Goal: Find specific page/section: Find specific page/section

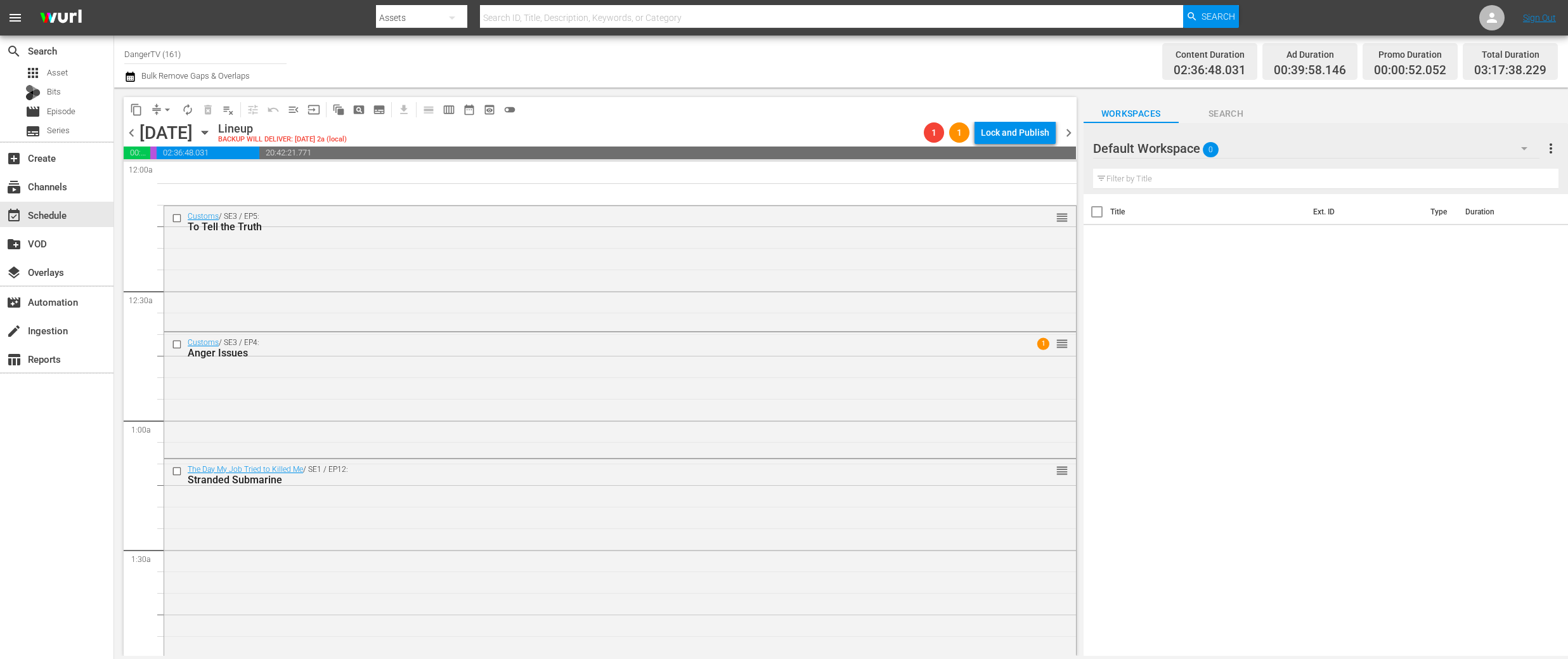
scroll to position [606, 0]
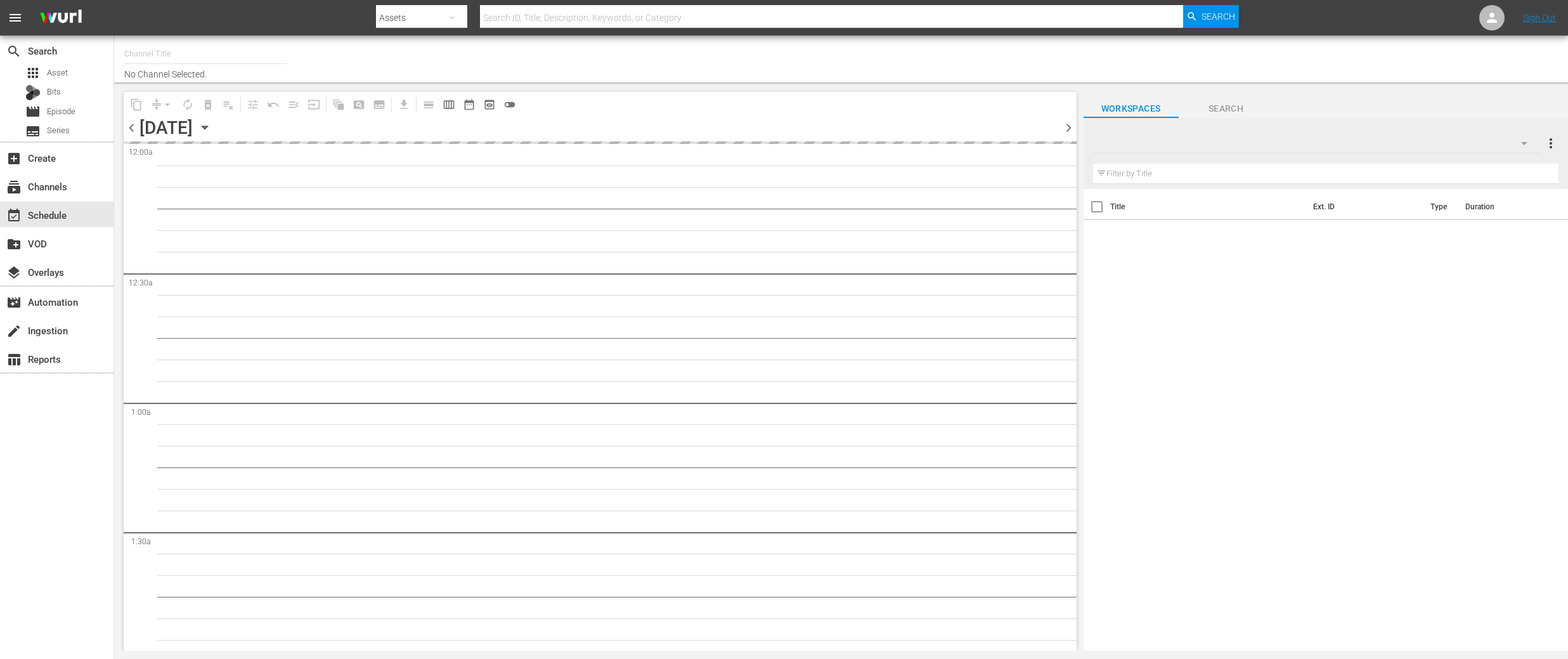
type input "DangerTV (161)"
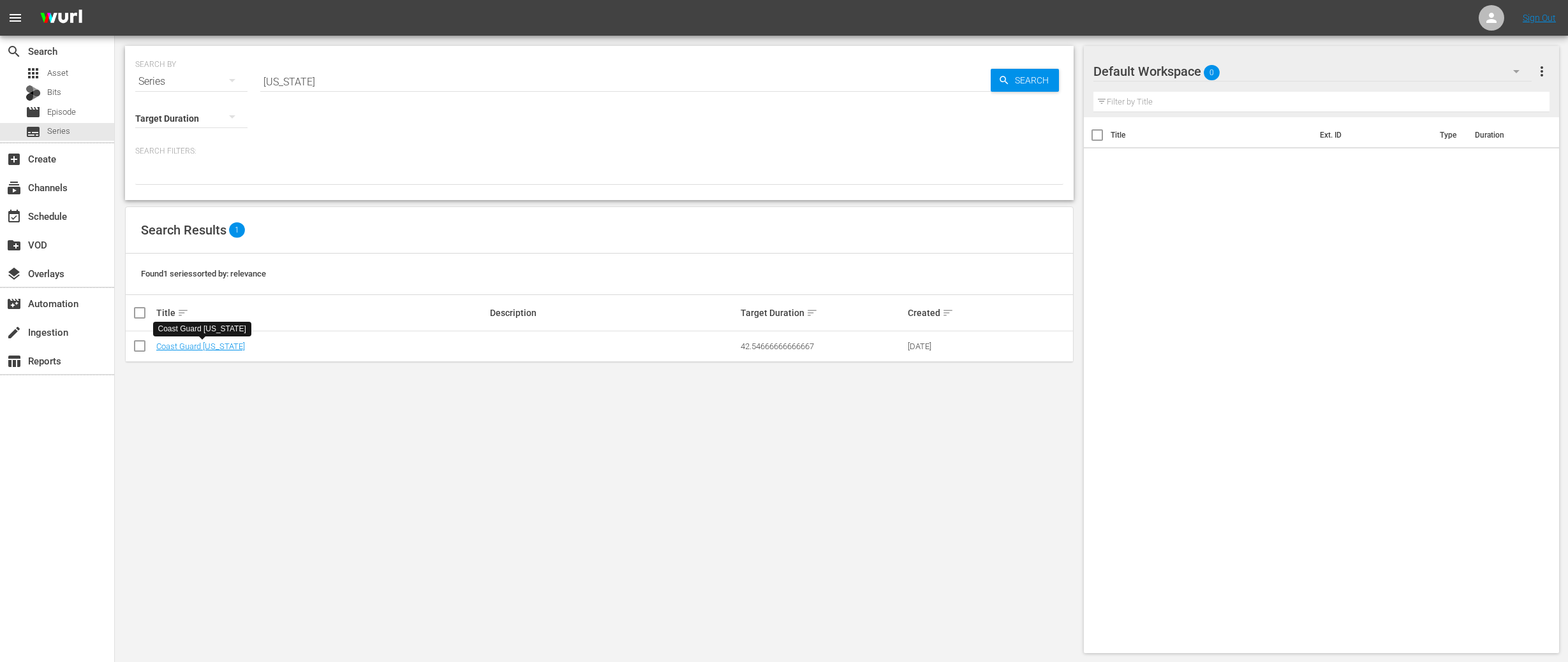
click at [309, 84] on input "florida" at bounding box center [625, 81] width 731 height 30
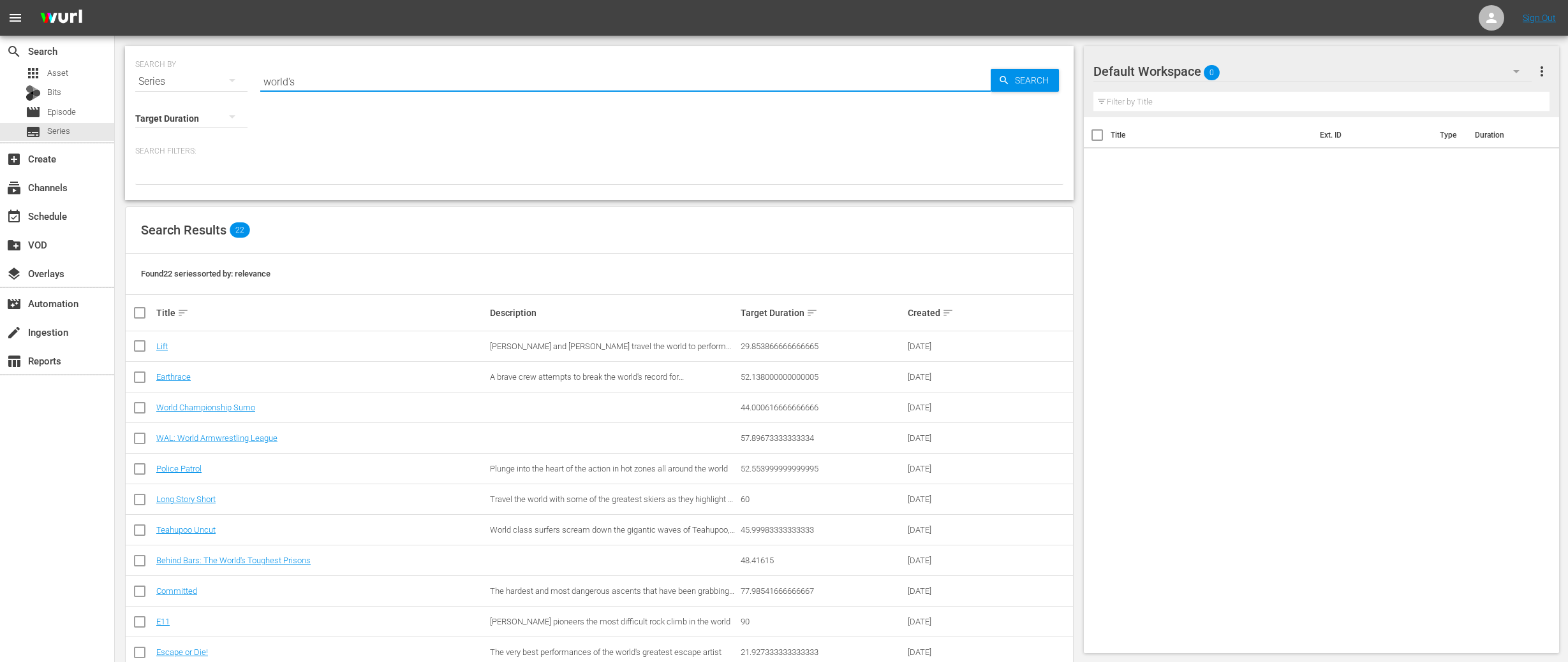
drag, startPoint x: 306, startPoint y: 82, endPoint x: 263, endPoint y: 82, distance: 43.0
click at [263, 82] on input "world's" at bounding box center [625, 81] width 731 height 30
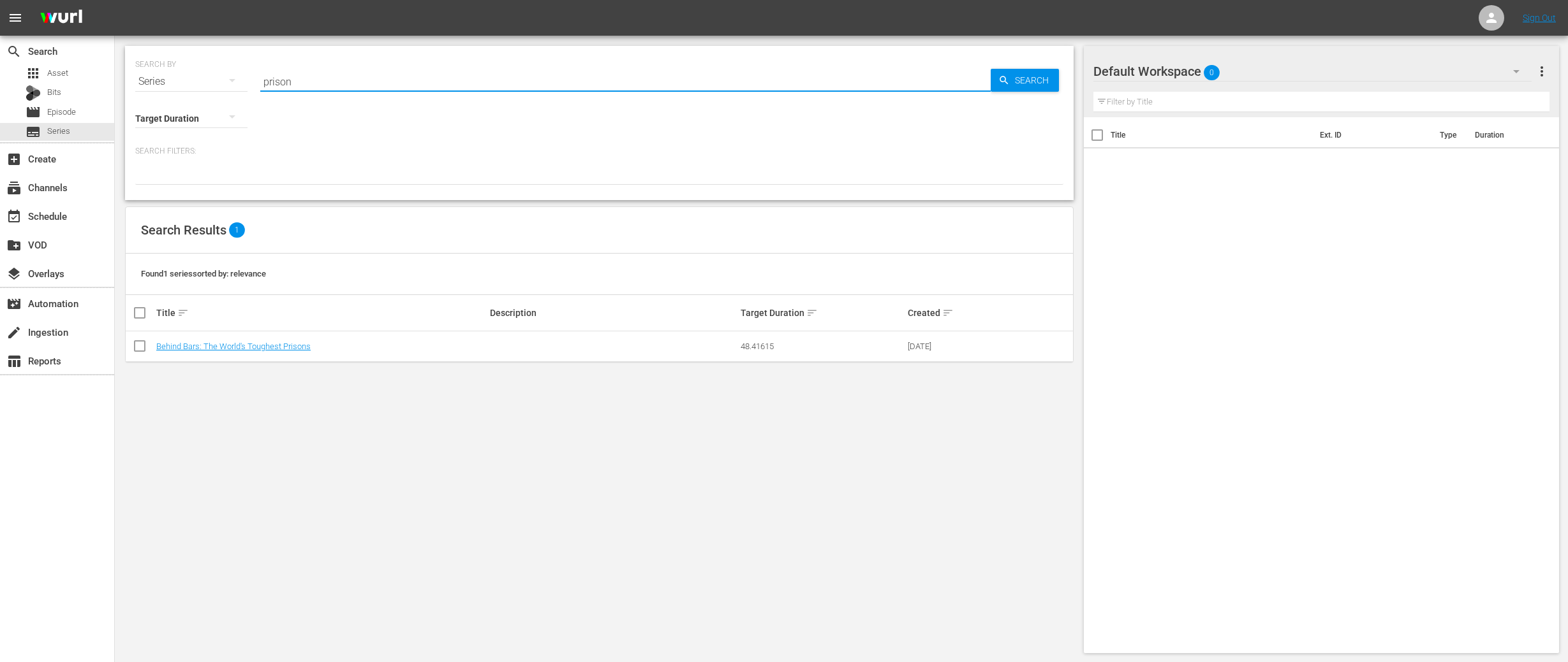
drag, startPoint x: 292, startPoint y: 79, endPoint x: 246, endPoint y: 78, distance: 46.0
click at [246, 78] on div "SEARCH BY Search By Series Search ID, Title, Description, Keywords, or Category…" at bounding box center [599, 73] width 928 height 46
drag, startPoint x: 301, startPoint y: 84, endPoint x: 244, endPoint y: 78, distance: 57.3
click at [244, 78] on div "SEARCH BY Search By Series Search ID, Title, Description, Keywords, or Category…" at bounding box center [599, 73] width 928 height 46
drag, startPoint x: 318, startPoint y: 80, endPoint x: 262, endPoint y: 81, distance: 56.0
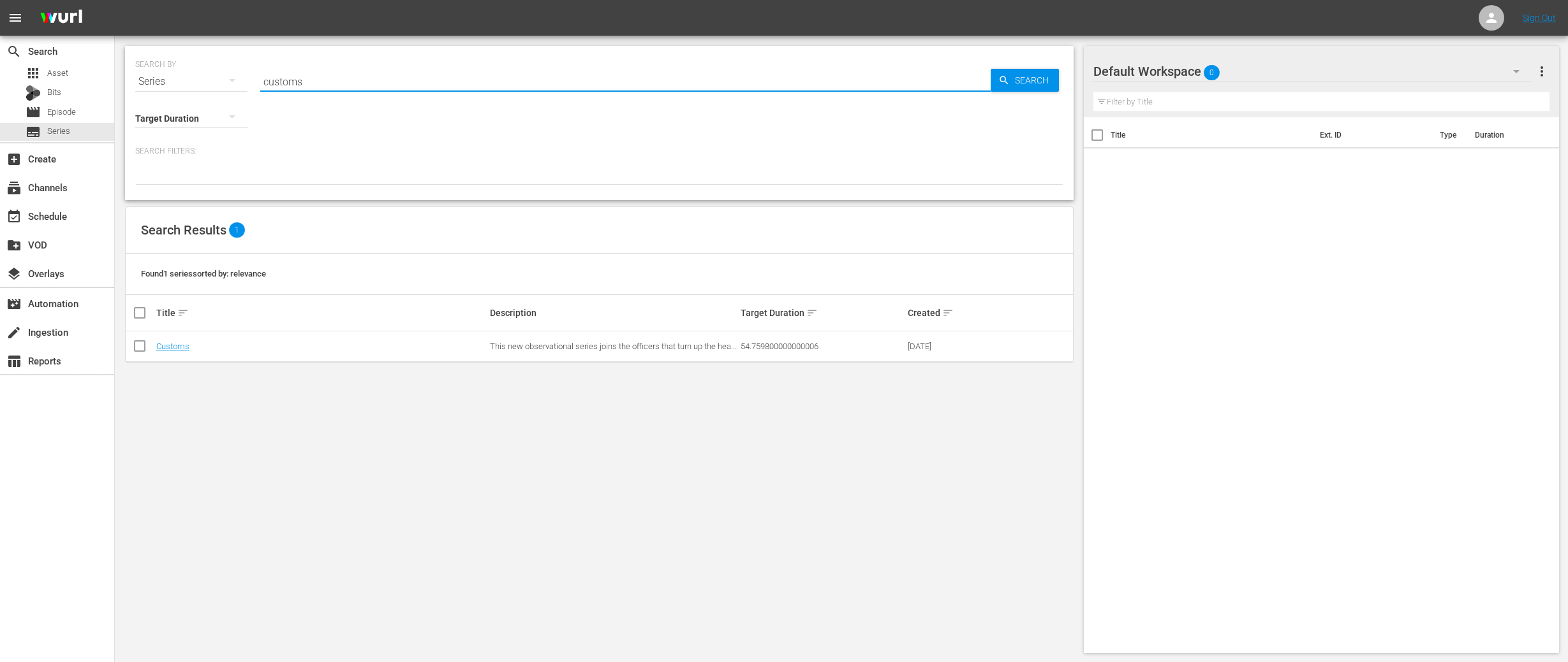
click at [262, 81] on input "customs" at bounding box center [625, 81] width 731 height 30
drag, startPoint x: 307, startPoint y: 87, endPoint x: 263, endPoint y: 83, distance: 44.2
click at [263, 83] on input "wardens" at bounding box center [625, 81] width 731 height 30
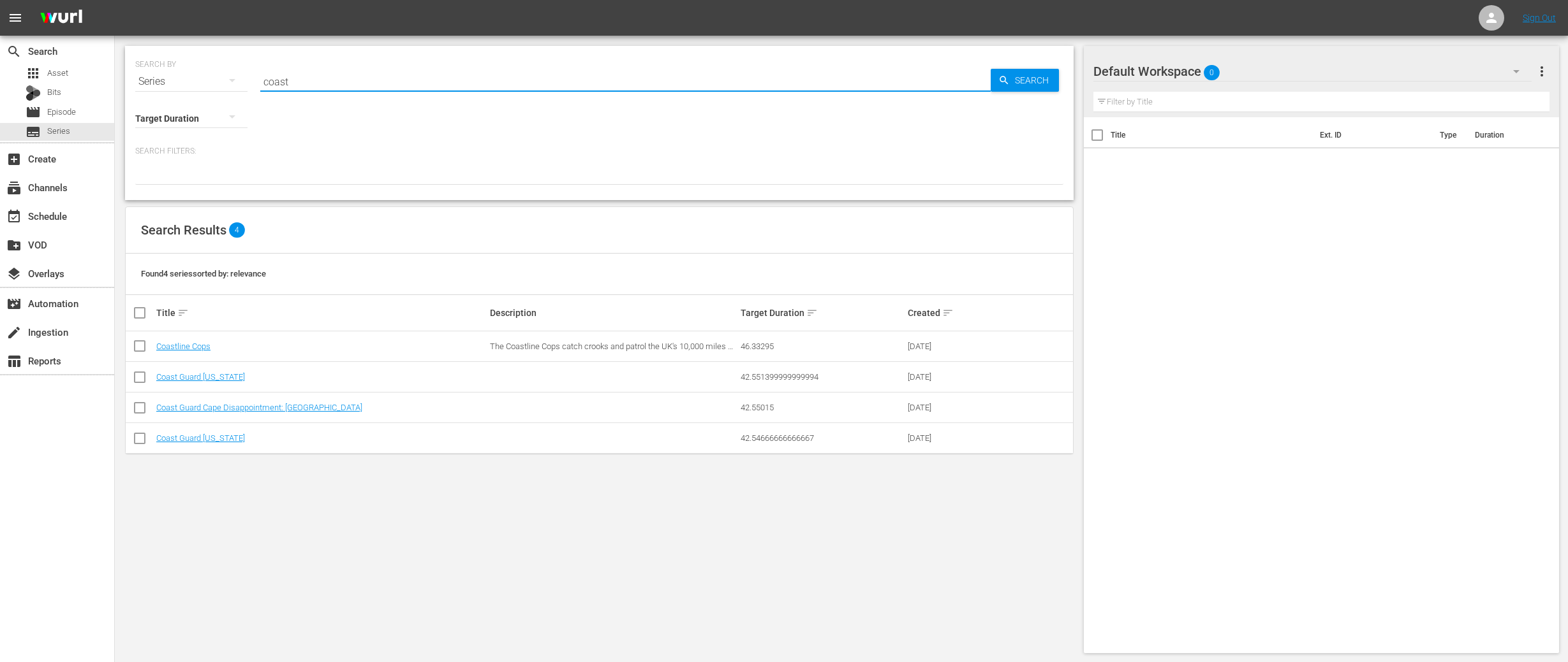
drag, startPoint x: 293, startPoint y: 82, endPoint x: 246, endPoint y: 83, distance: 47.0
click at [246, 83] on div "SEARCH BY Search By Series Search ID, Title, Description, Keywords, or Category…" at bounding box center [599, 73] width 928 height 46
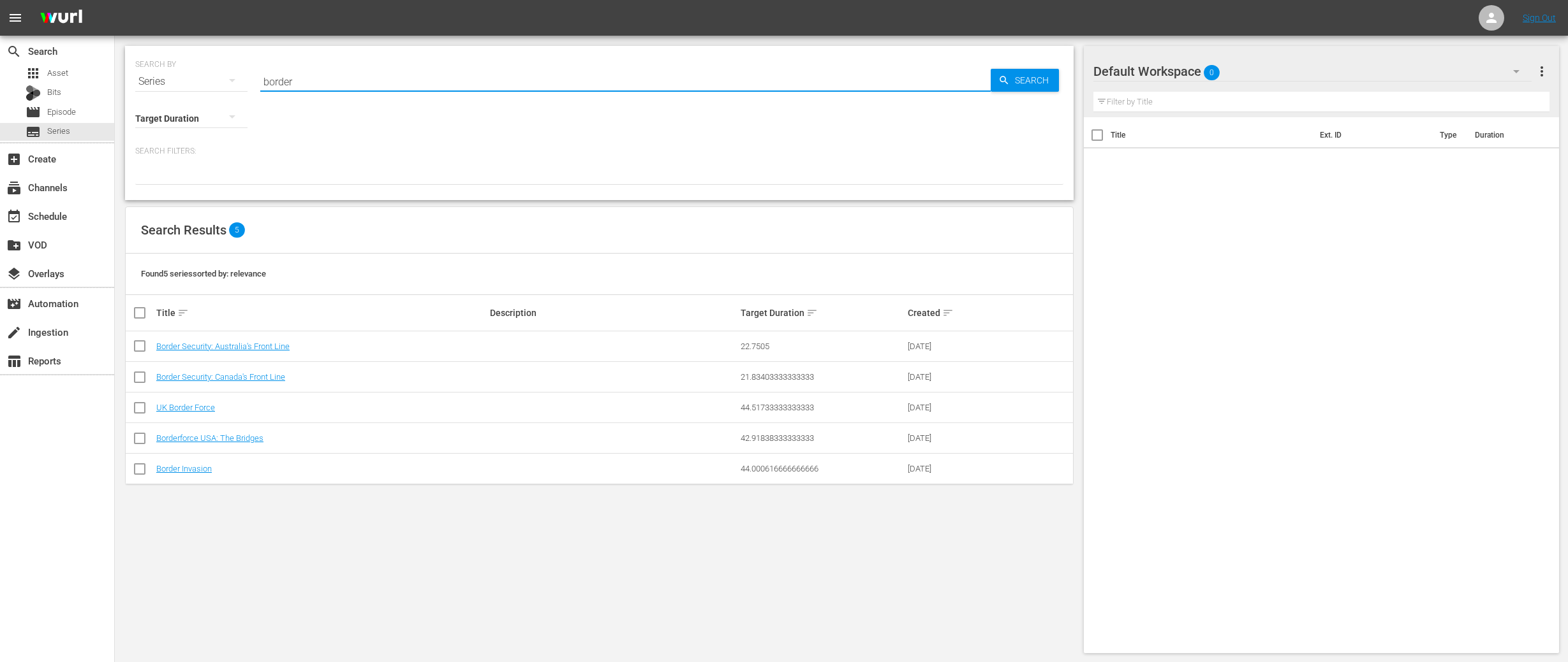
drag, startPoint x: 273, startPoint y: 81, endPoint x: 260, endPoint y: 81, distance: 13.0
click at [260, 81] on input "border" at bounding box center [625, 81] width 731 height 30
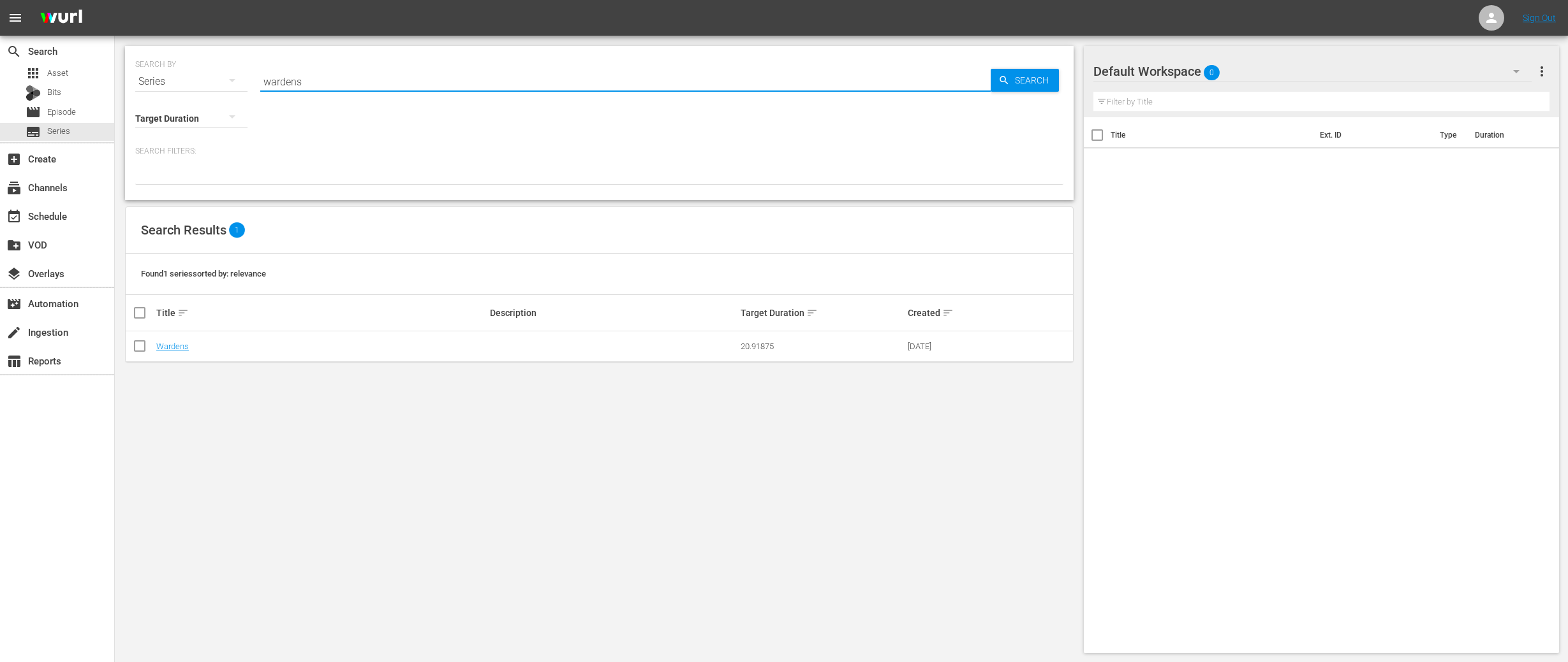
drag, startPoint x: 312, startPoint y: 81, endPoint x: 254, endPoint y: 82, distance: 58.0
click at [254, 82] on div "SEARCH BY Search By Series Search ID, Title, Description, Keywords, or Category…" at bounding box center [599, 73] width 928 height 46
drag, startPoint x: 311, startPoint y: 78, endPoint x: 237, endPoint y: 78, distance: 74.0
click at [237, 78] on div "SEARCH BY Search By Series Search ID, Title, Description, Keywords, or Category…" at bounding box center [599, 73] width 928 height 46
drag, startPoint x: 305, startPoint y: 86, endPoint x: 241, endPoint y: 83, distance: 64.1
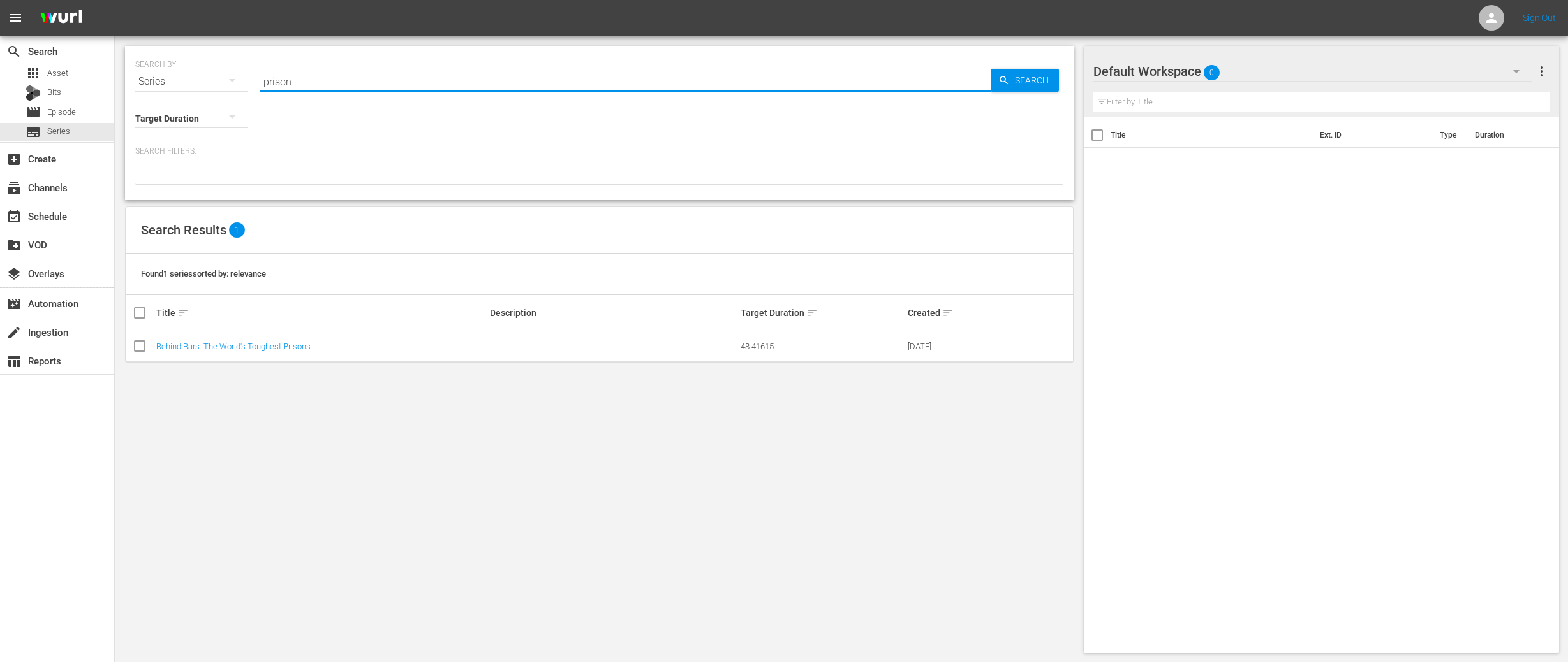
click at [241, 83] on div "SEARCH BY Search By Series Search ID, Title, Description, Keywords, or Category…" at bounding box center [599, 73] width 928 height 46
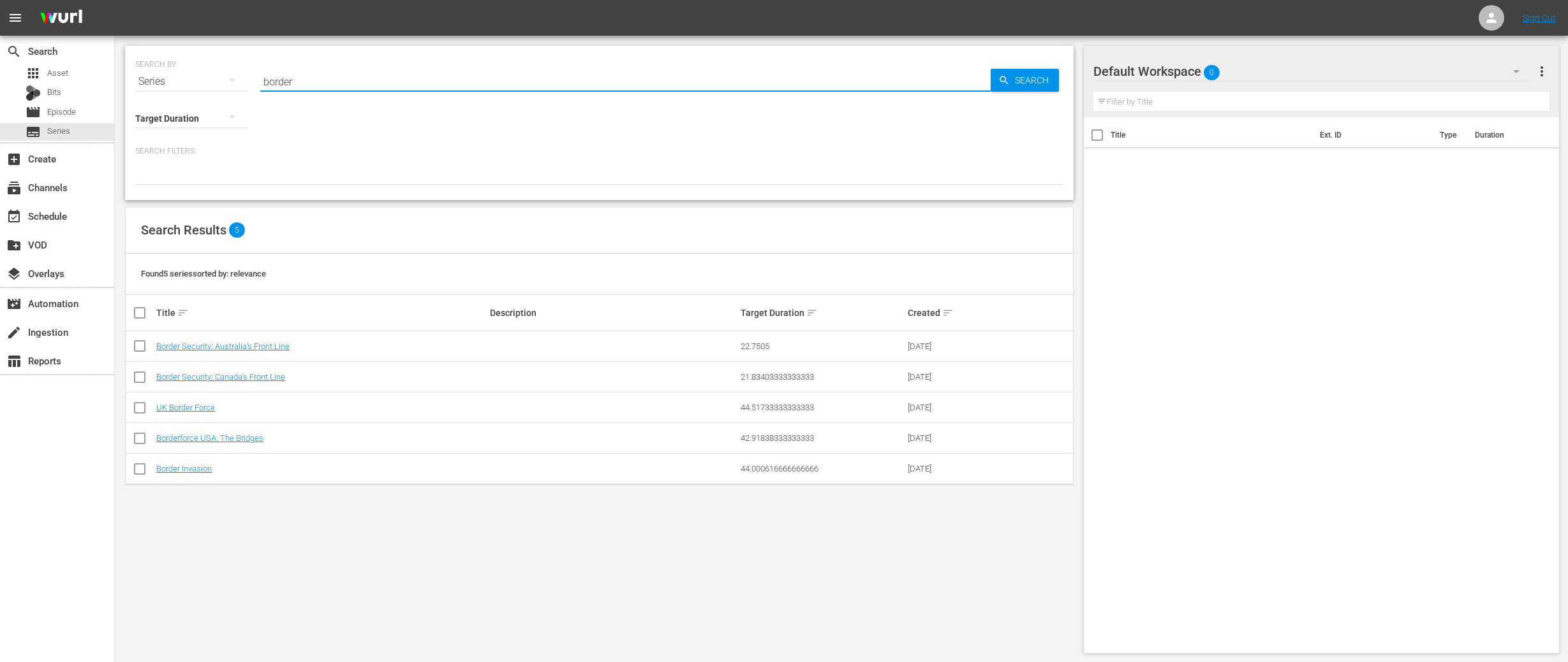
drag, startPoint x: 298, startPoint y: 83, endPoint x: 248, endPoint y: 82, distance: 50.0
click at [248, 82] on div "SEARCH BY Search By Series Search ID, Title, Description, Keywords, or Category…" at bounding box center [599, 73] width 928 height 46
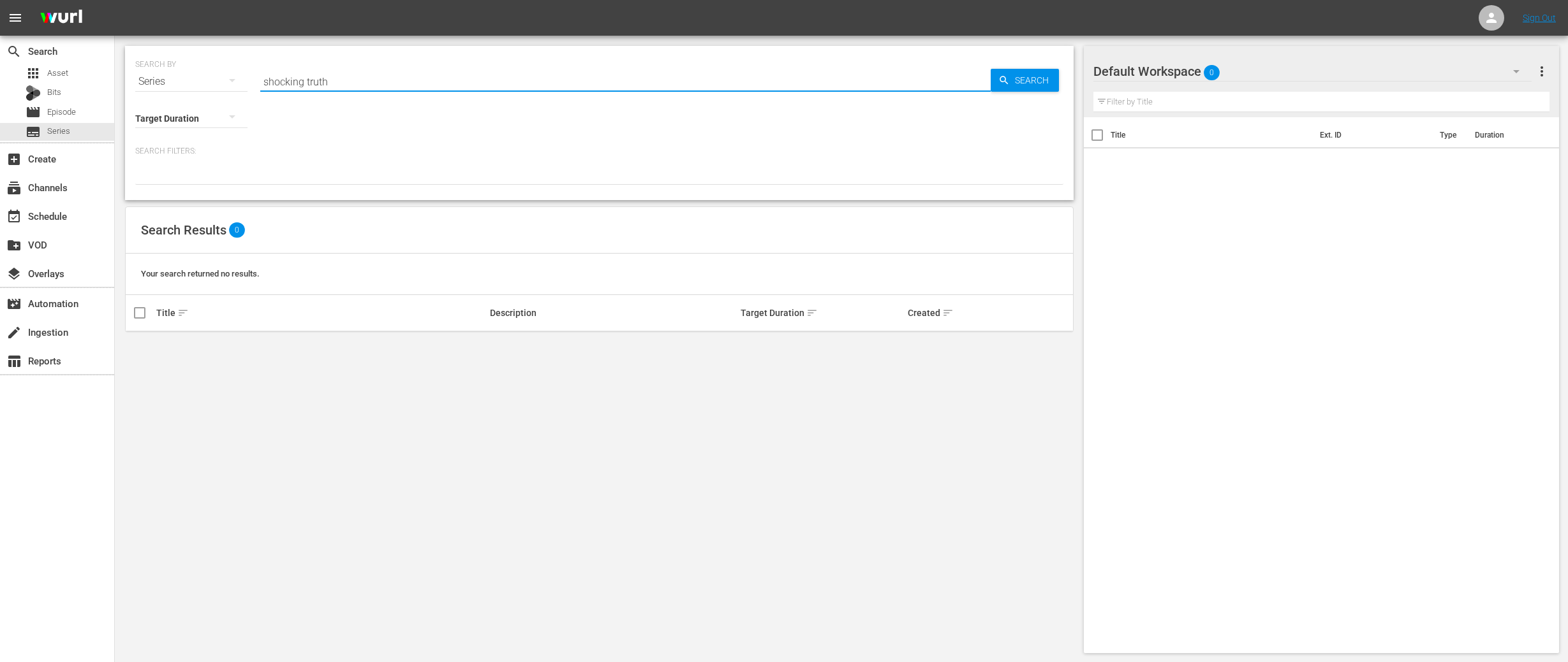
drag, startPoint x: 331, startPoint y: 80, endPoint x: 297, endPoint y: 81, distance: 34.0
click at [297, 81] on input "shocking truth" at bounding box center [625, 81] width 731 height 30
type input "s"
type input "truth"
